Goal: Task Accomplishment & Management: Manage account settings

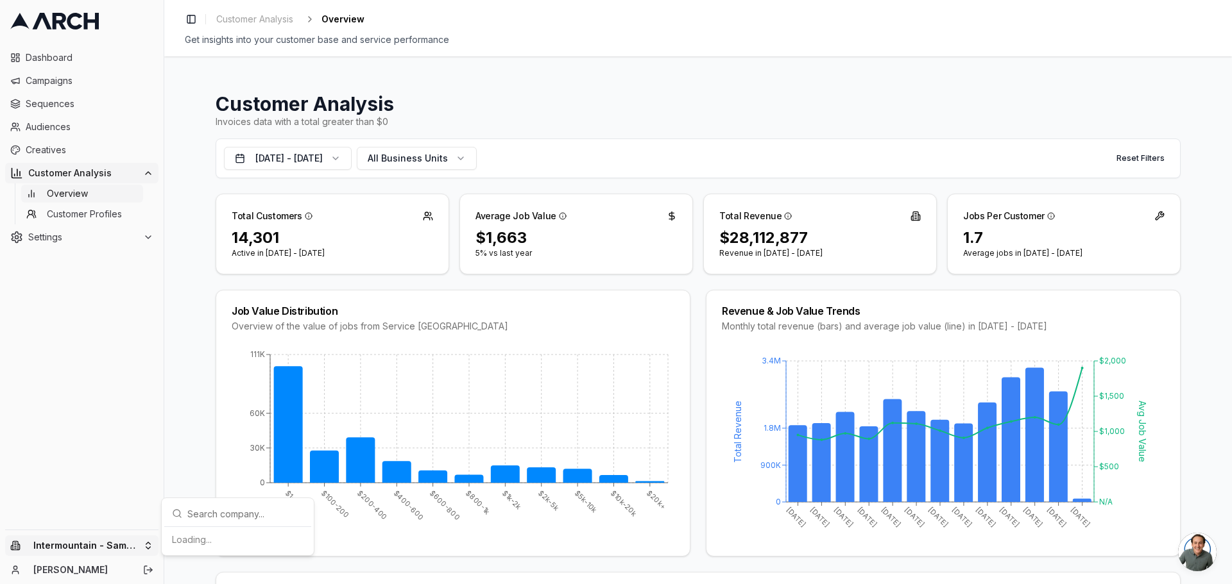
click at [76, 542] on html "Dashboard Campaigns Sequences Audiences Creatives Customer Analysis Overview Cu…" at bounding box center [616, 292] width 1232 height 584
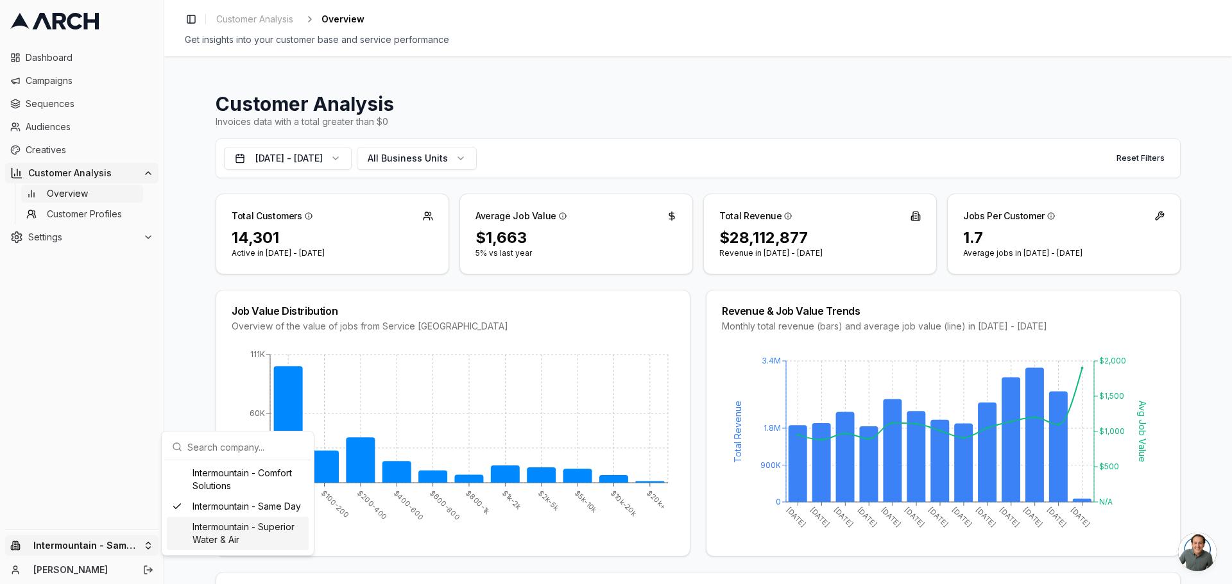
click at [261, 526] on div "Intermountain - Superior Water & Air" at bounding box center [238, 533] width 142 height 33
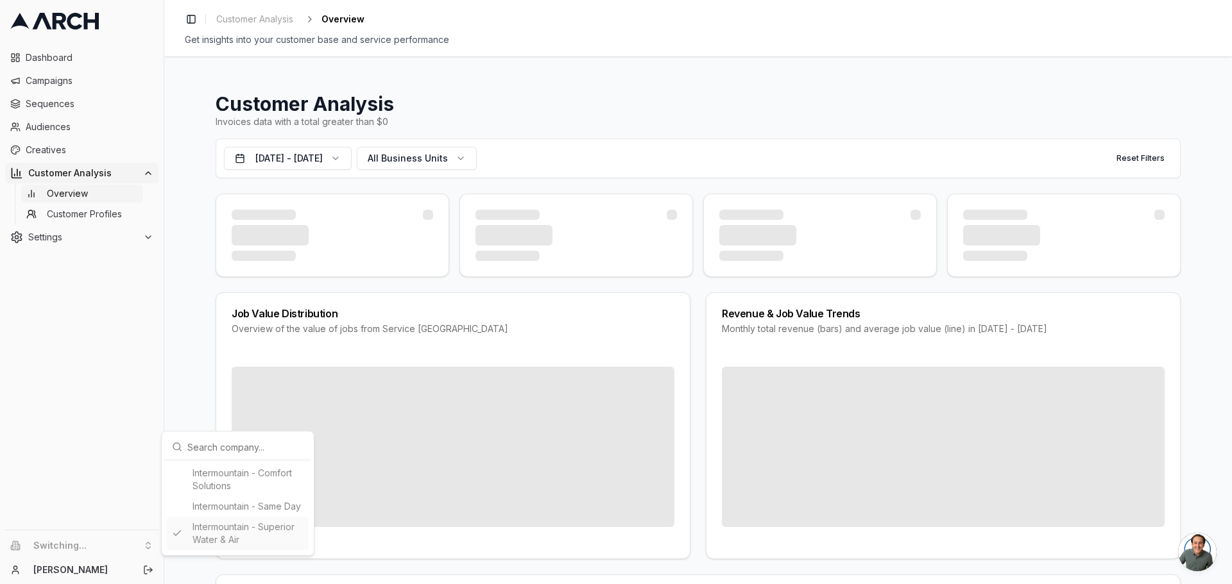
click at [815, 90] on html "Dashboard Campaigns Sequences Audiences Creatives Customer Analysis Overview Cu…" at bounding box center [616, 292] width 1232 height 584
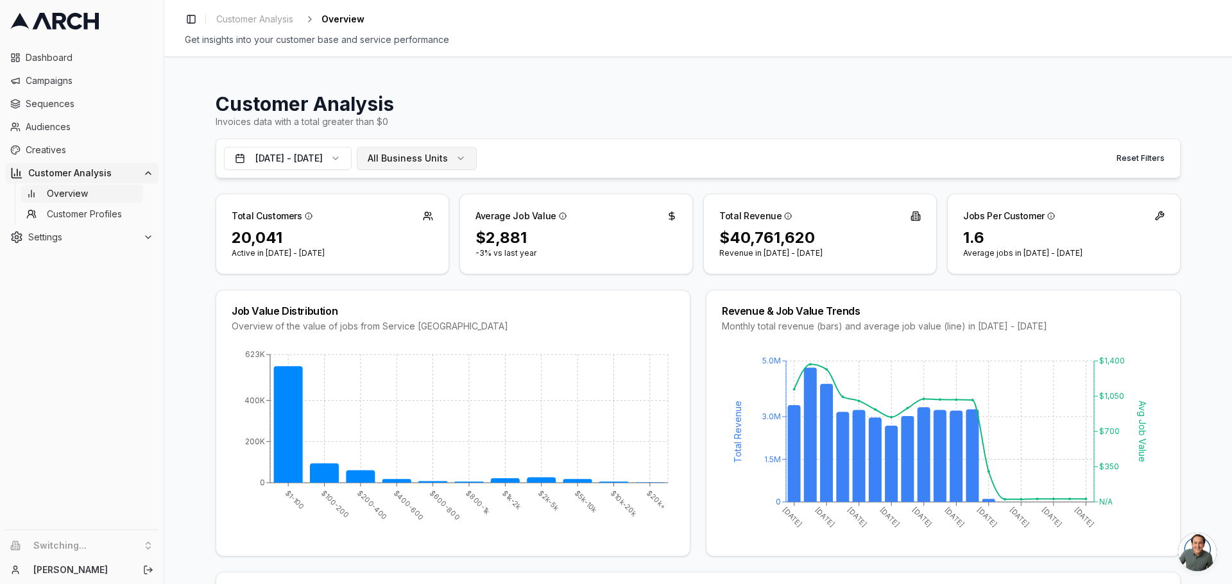
click at [424, 163] on span "All Business Units" at bounding box center [408, 158] width 80 height 13
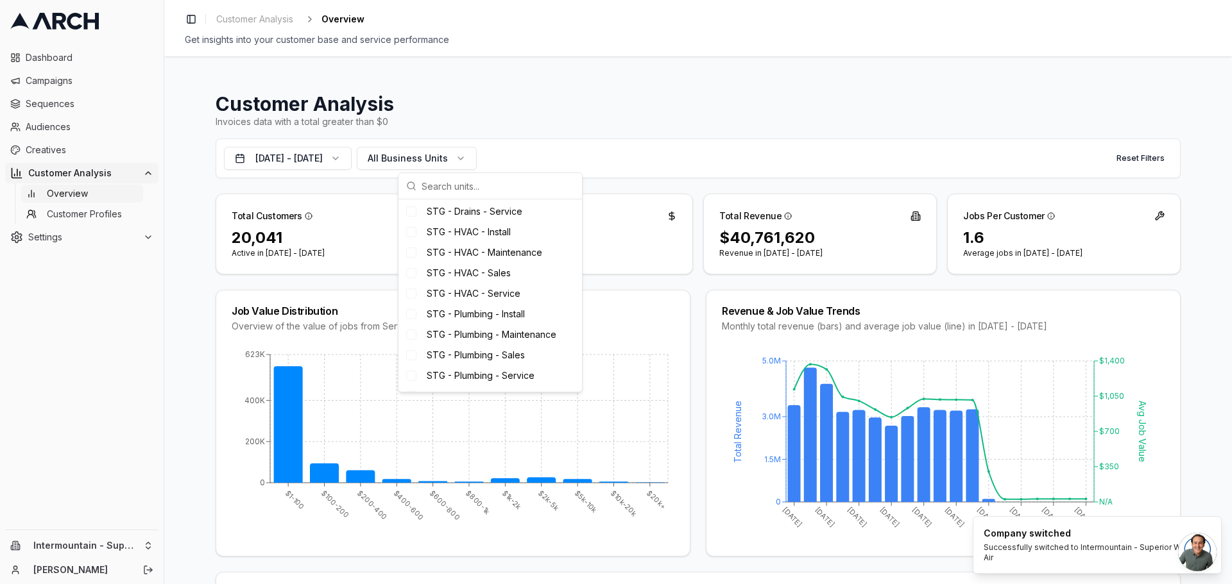
scroll to position [817, 0]
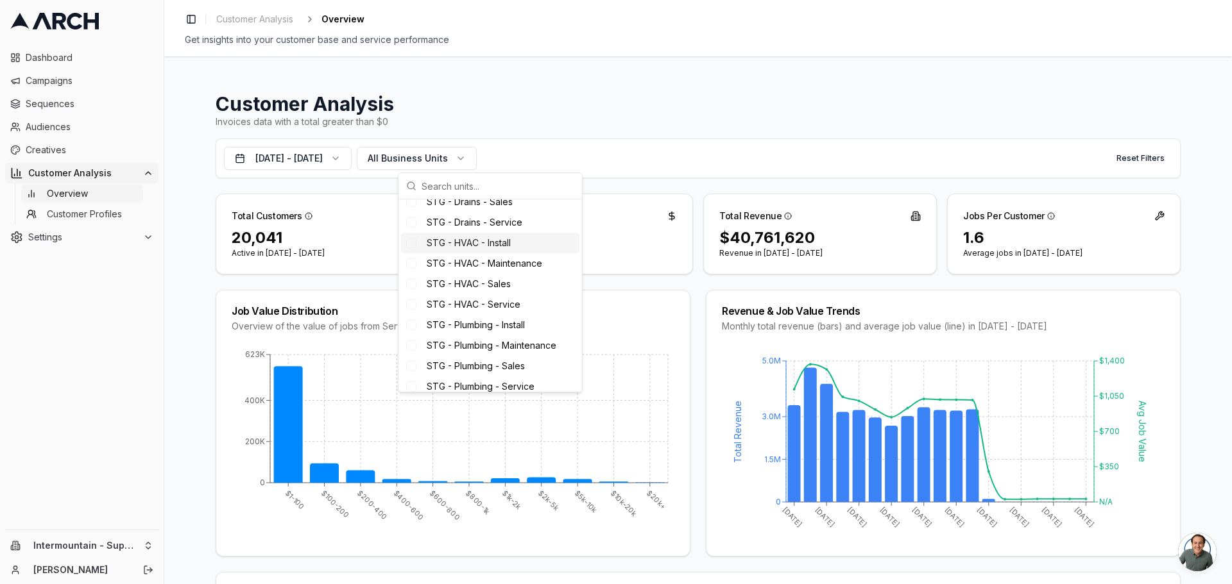
click at [413, 248] on div "Suggestions" at bounding box center [411, 243] width 10 height 10
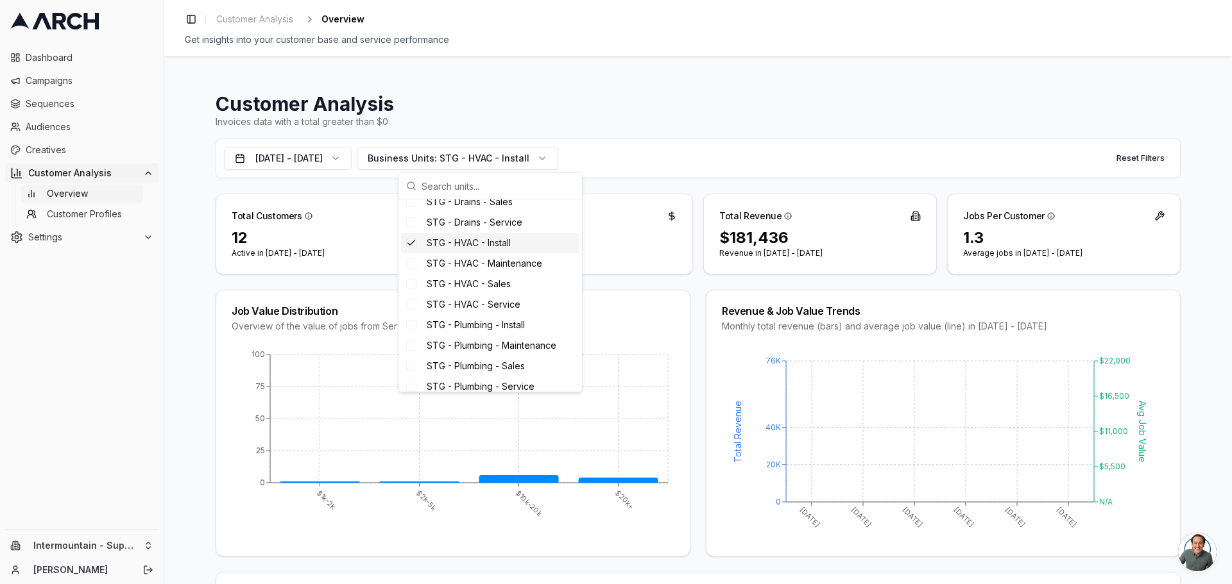
click at [411, 248] on div "Suggestions" at bounding box center [411, 243] width 10 height 10
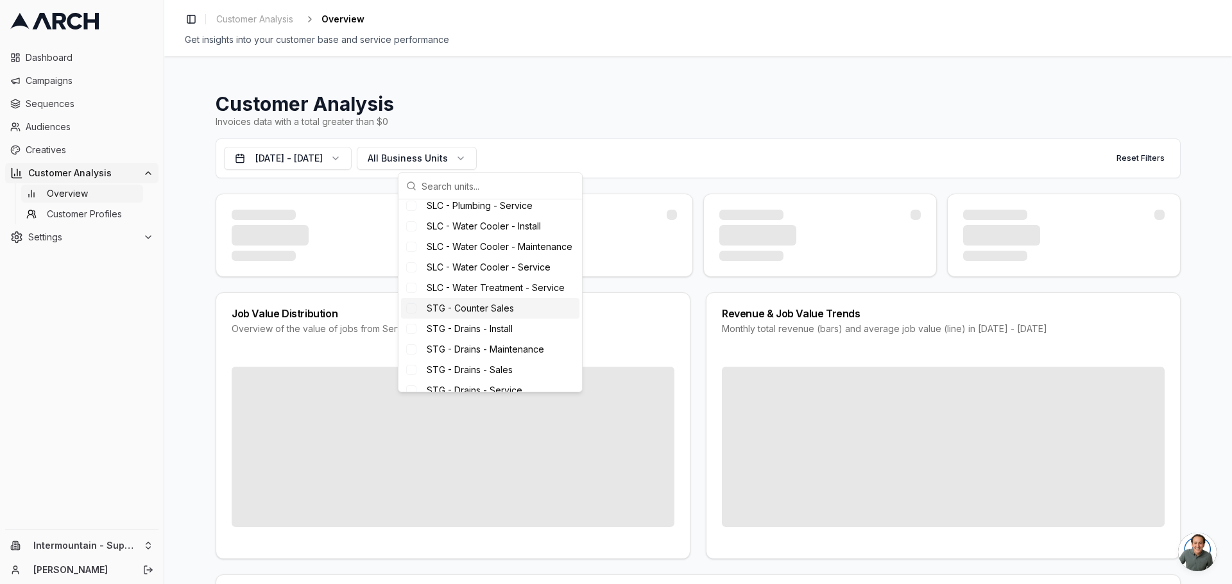
scroll to position [497, 0]
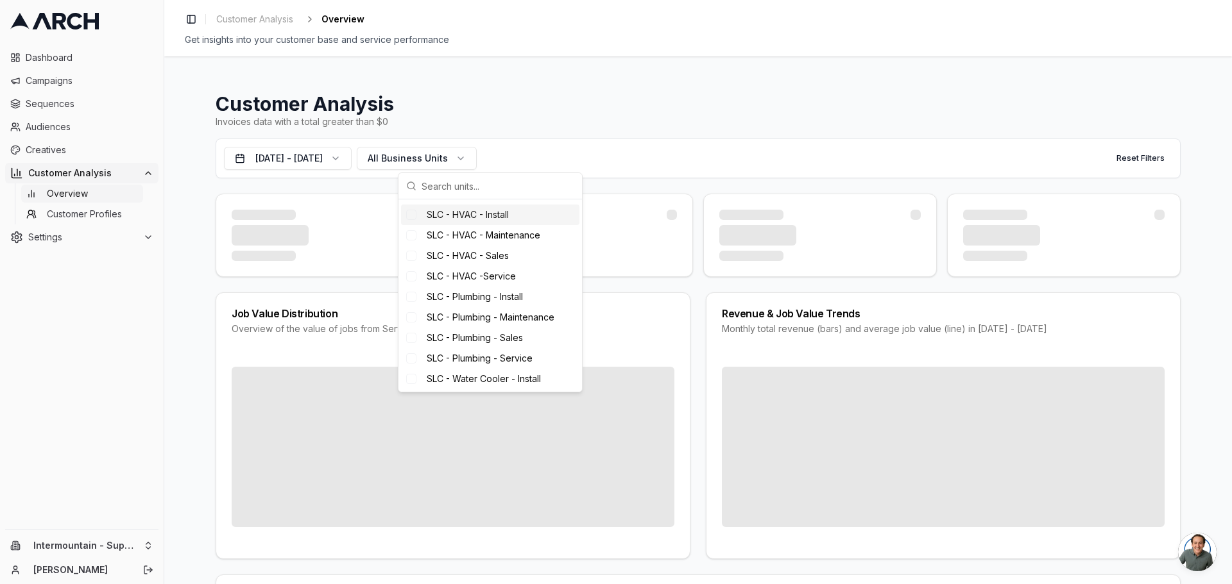
click at [412, 220] on div "Suggestions" at bounding box center [411, 215] width 10 height 10
click at [416, 241] on div "Suggestions" at bounding box center [411, 235] width 10 height 10
click at [414, 261] on div "Suggestions" at bounding box center [411, 256] width 10 height 10
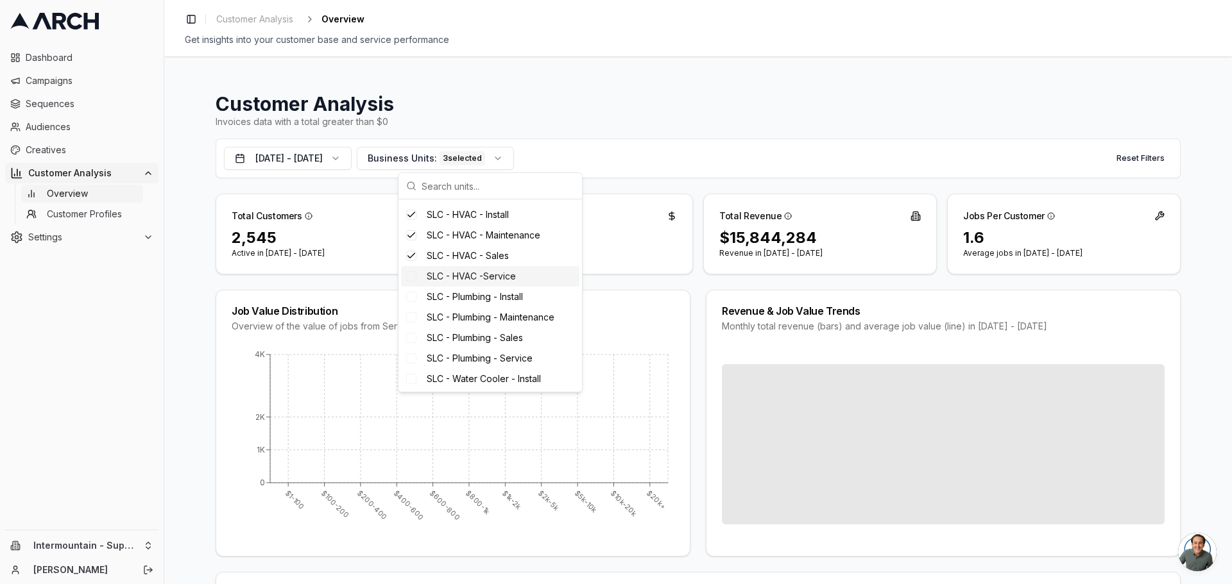
click at [410, 282] on div "Suggestions" at bounding box center [411, 276] width 10 height 10
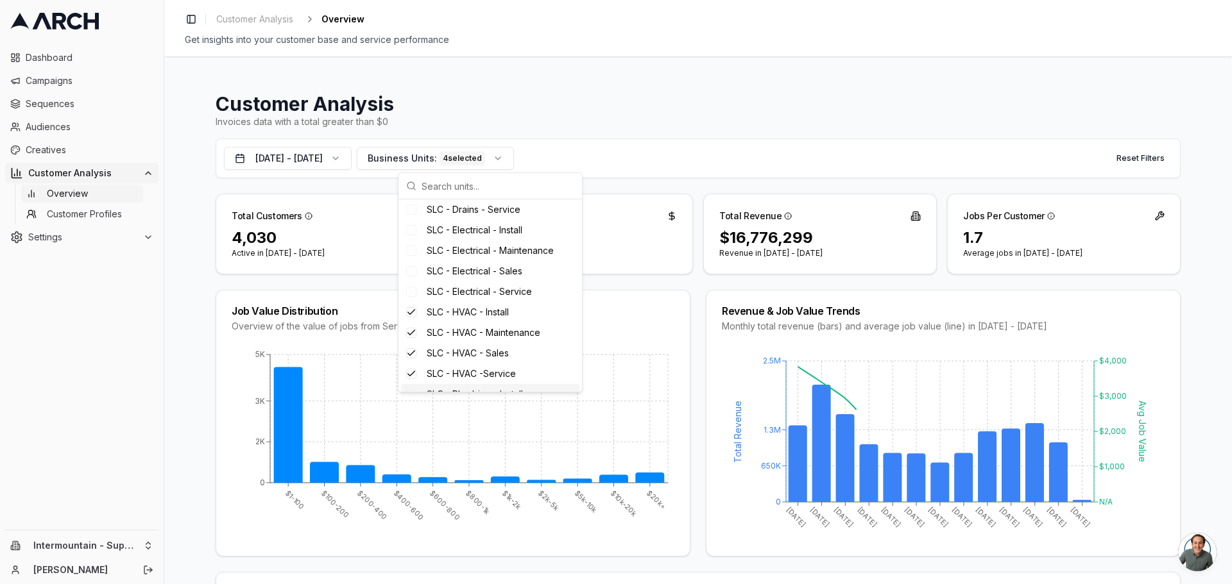
scroll to position [389, 0]
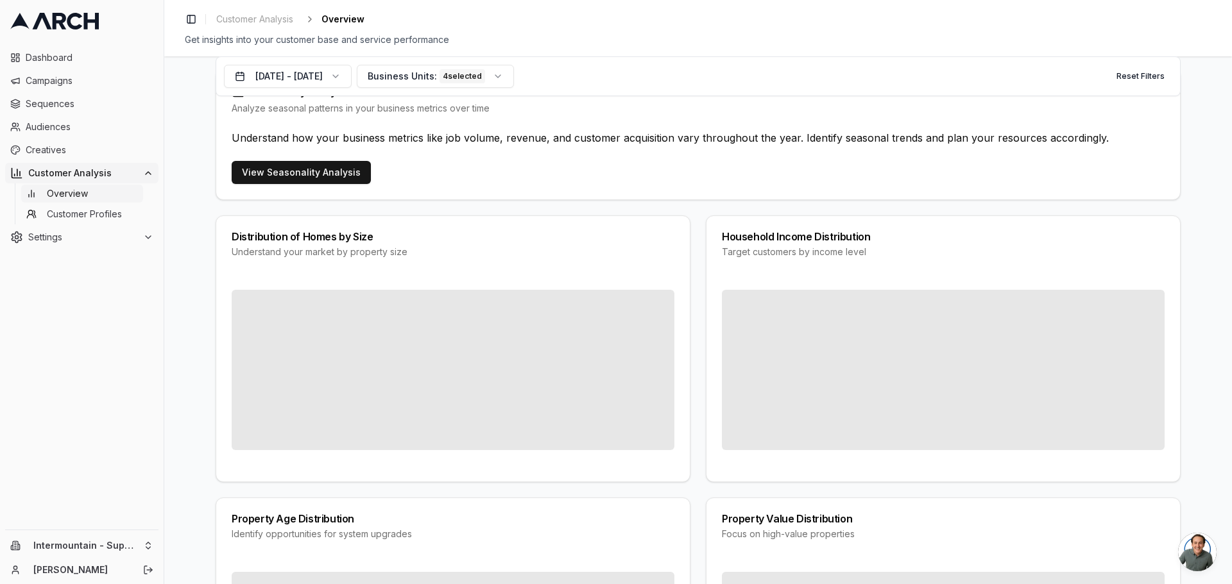
scroll to position [770, 0]
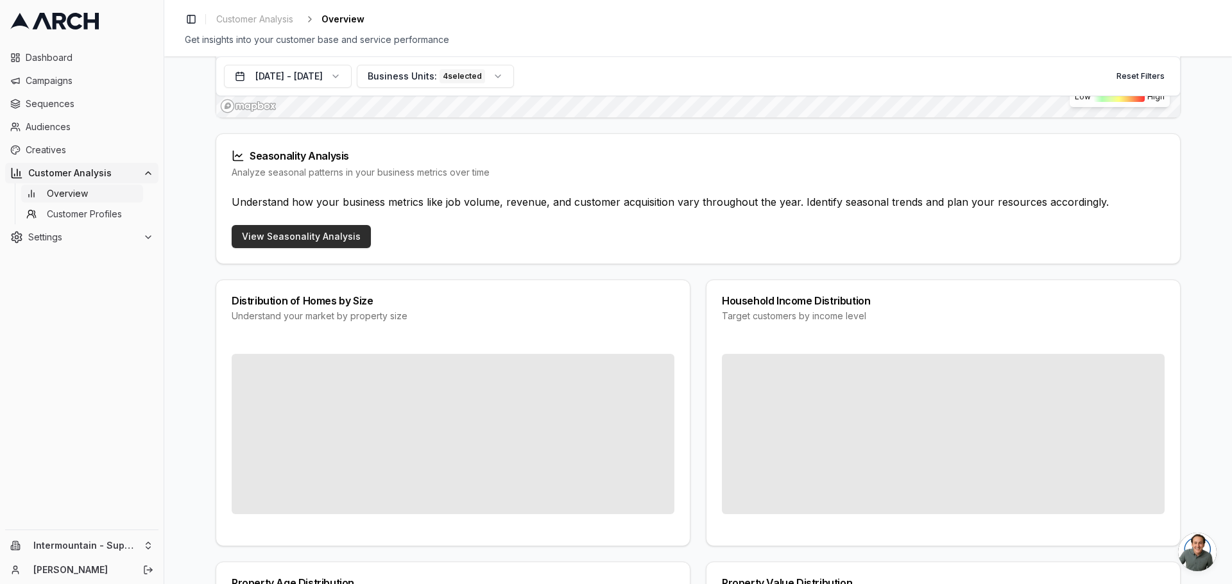
click at [328, 237] on link "View Seasonality Analysis" at bounding box center [301, 236] width 139 height 23
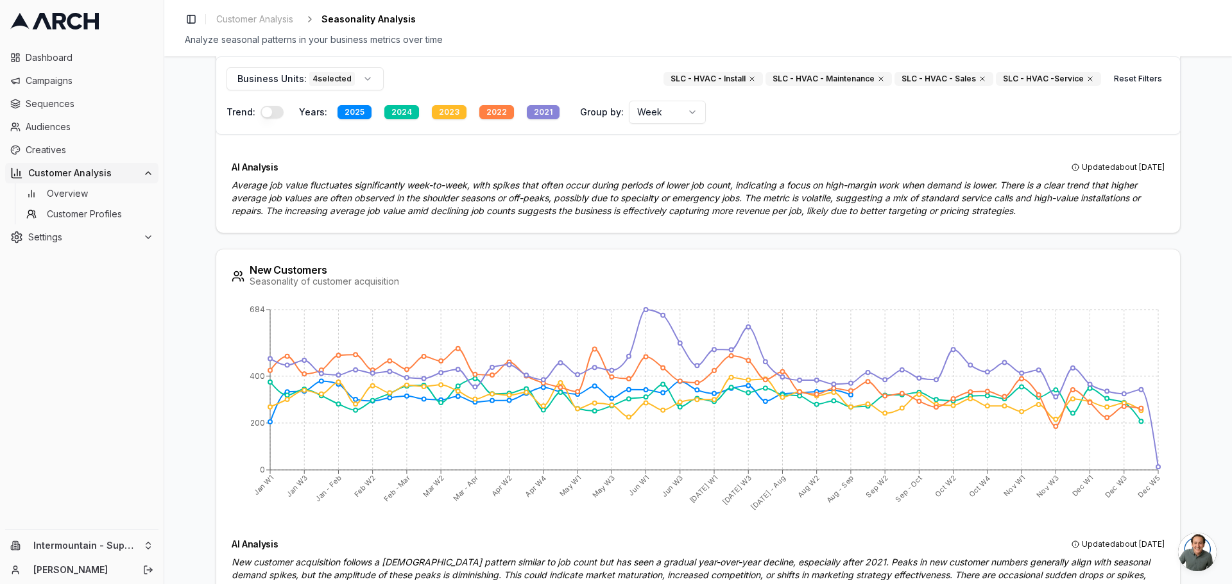
scroll to position [1368, 0]
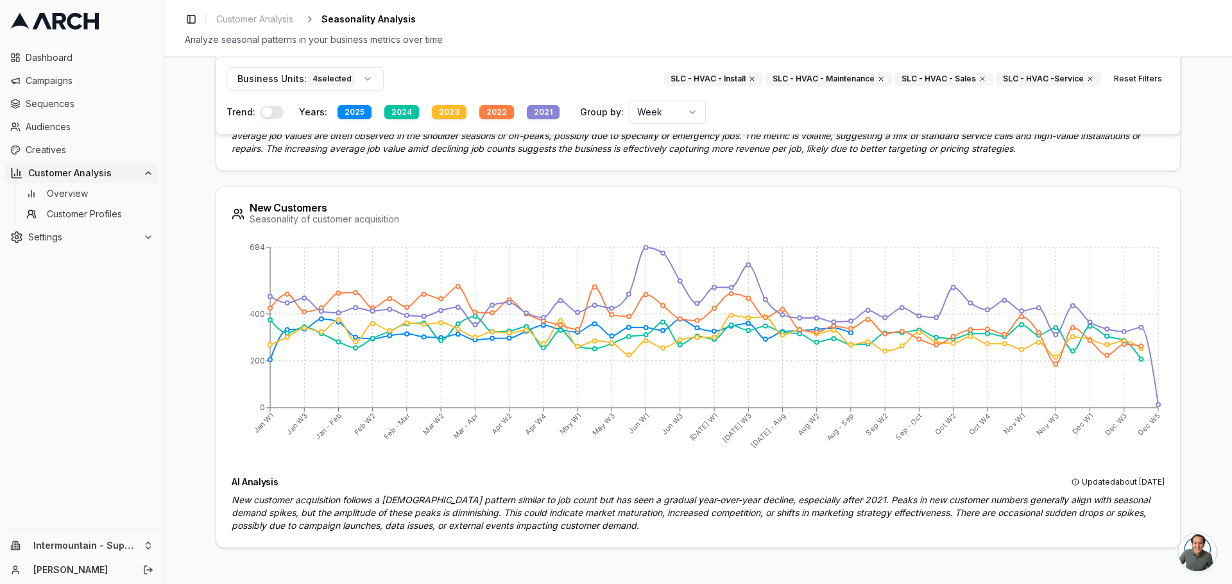
click at [268, 115] on button "button" at bounding box center [271, 112] width 23 height 13
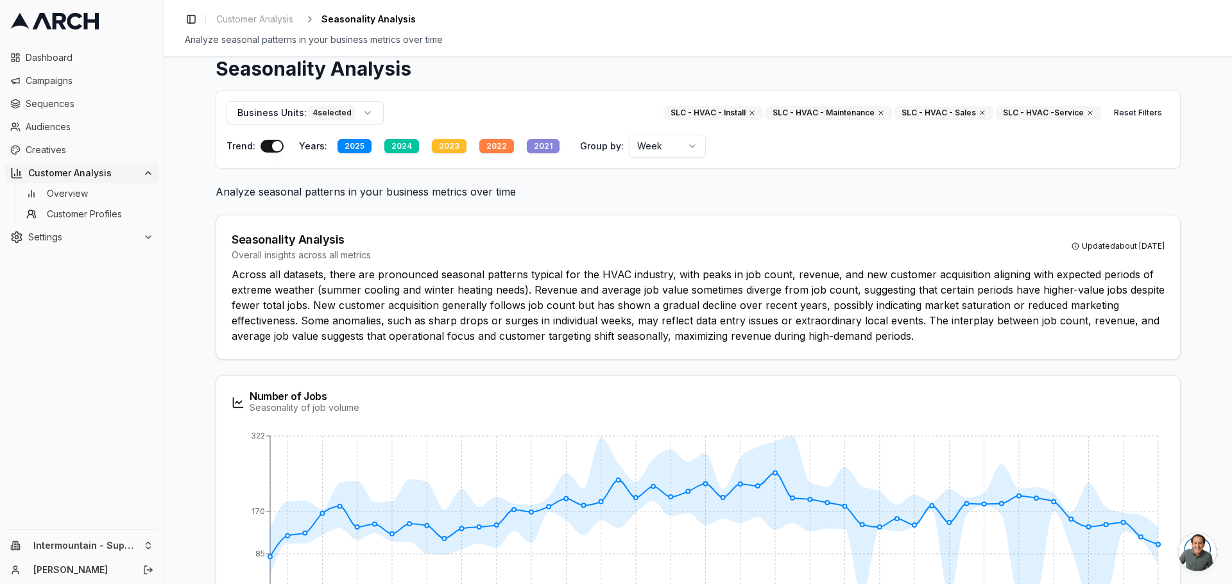
scroll to position [0, 0]
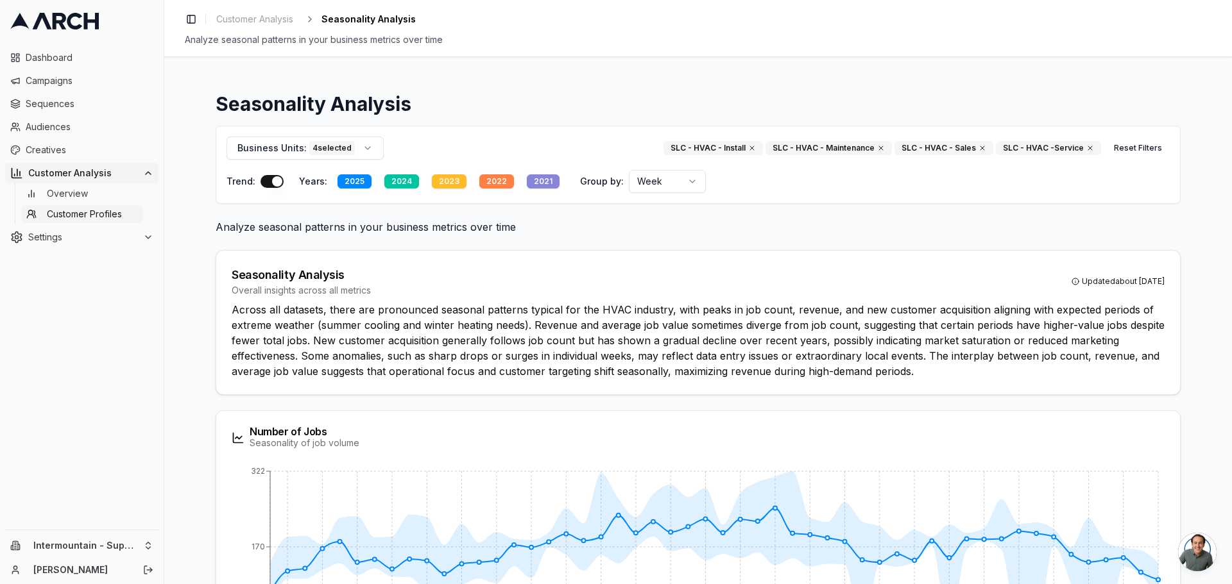
click at [56, 219] on span "Customer Profiles" at bounding box center [84, 214] width 75 height 13
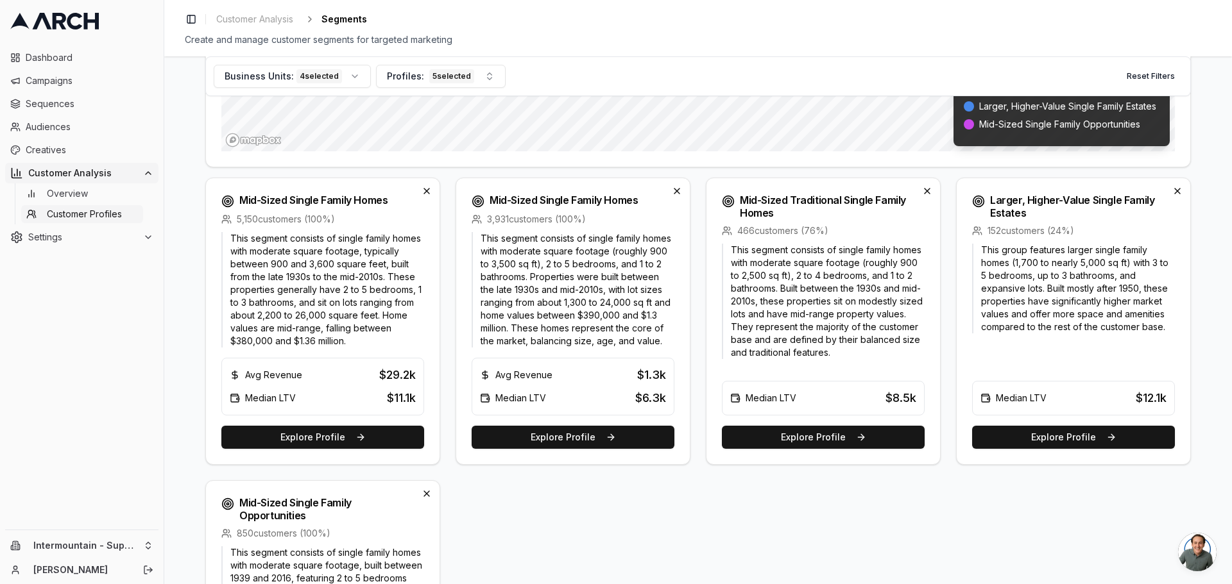
scroll to position [449, 0]
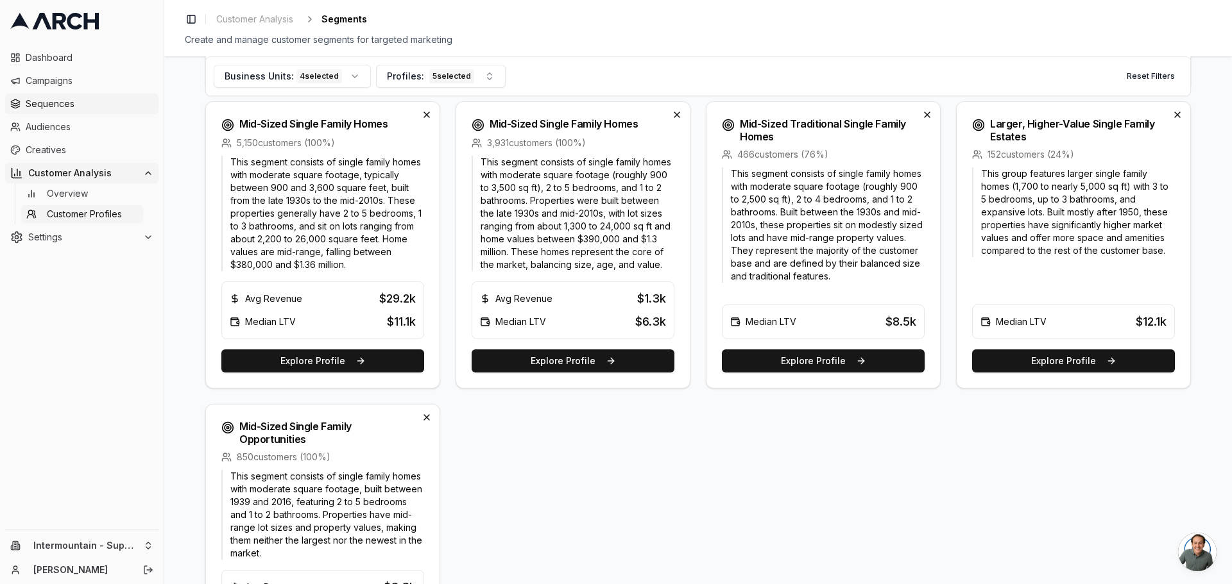
click at [85, 104] on span "Sequences" at bounding box center [90, 104] width 128 height 13
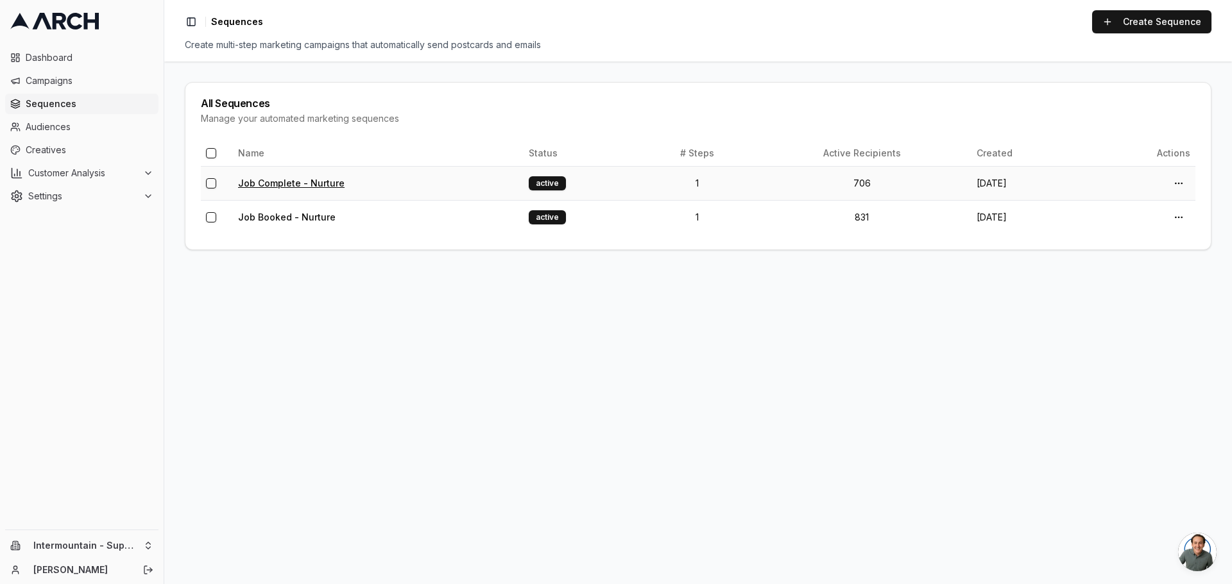
click at [293, 178] on link "Job Complete - Nurture" at bounding box center [291, 183] width 106 height 11
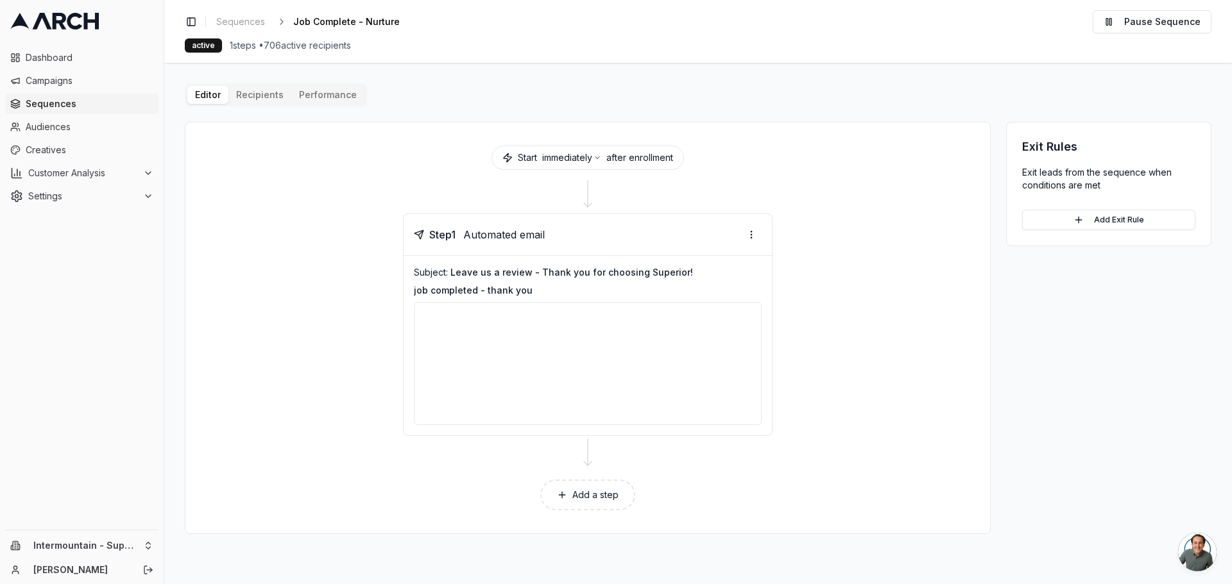
click at [593, 485] on button "Add a step" at bounding box center [587, 495] width 95 height 31
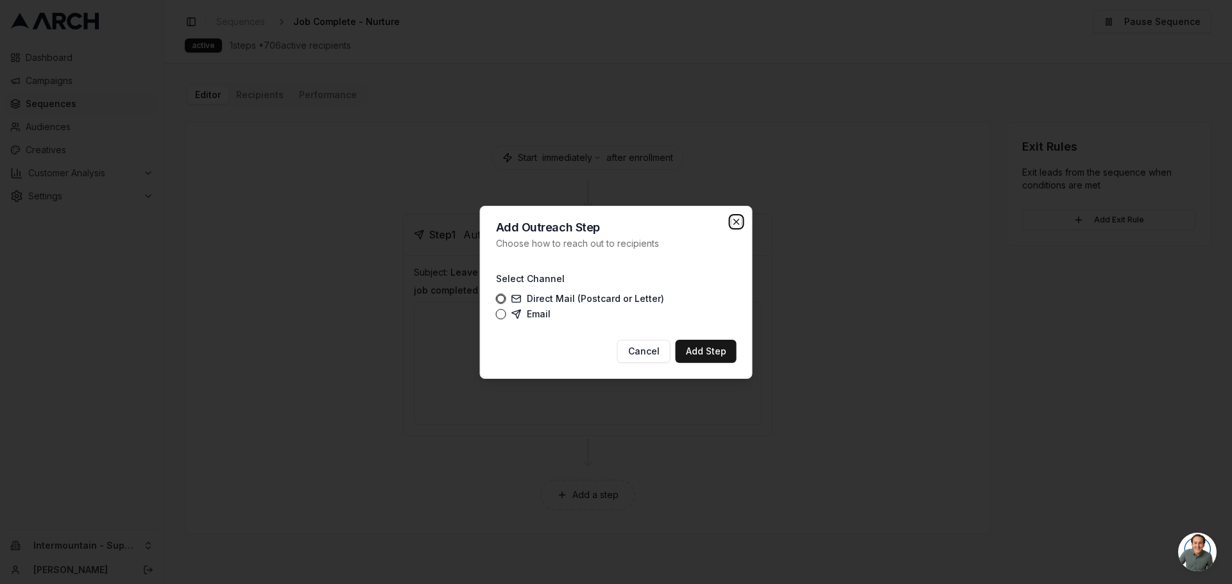
click at [736, 226] on icon "button" at bounding box center [736, 222] width 10 height 10
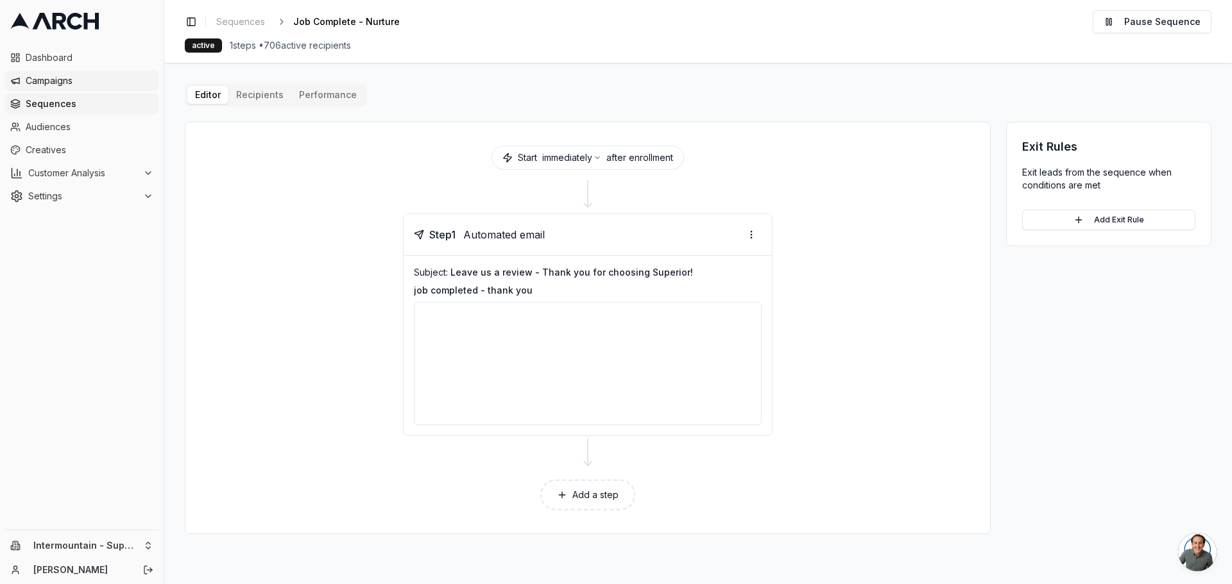
click at [46, 87] on link "Campaigns" at bounding box center [81, 81] width 153 height 21
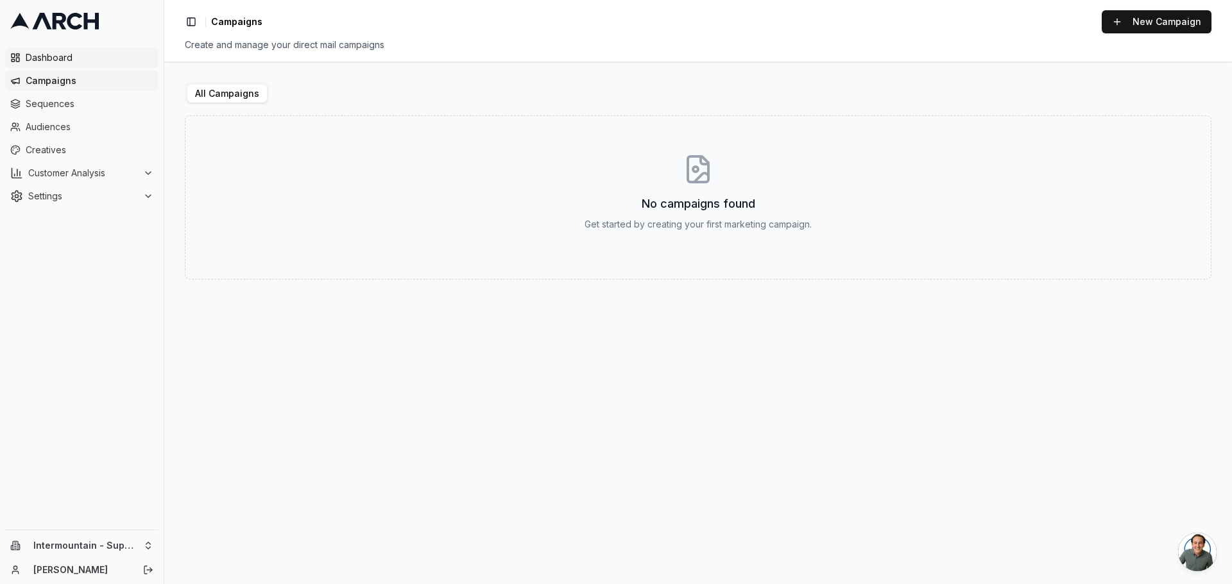
click at [69, 60] on span "Dashboard" at bounding box center [90, 57] width 128 height 13
